Goal: Information Seeking & Learning: Learn about a topic

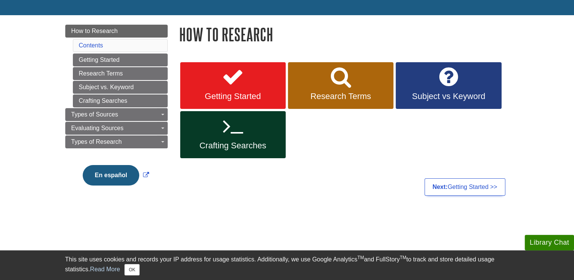
scroll to position [71, 0]
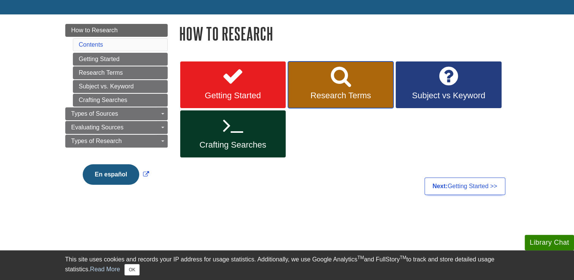
click at [337, 92] on span "Research Terms" at bounding box center [340, 96] width 94 height 10
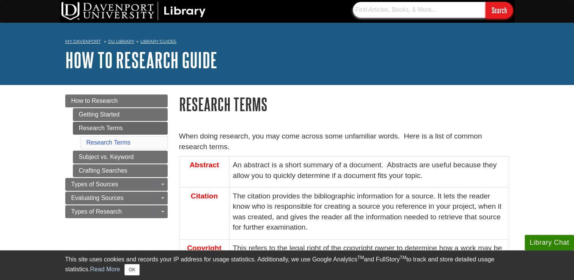
click at [376, 9] on input "text" at bounding box center [419, 10] width 133 height 16
type input "the start of american football"
click at [485, 2] on input "Search" at bounding box center [498, 10] width 27 height 16
